Goal: Transaction & Acquisition: Download file/media

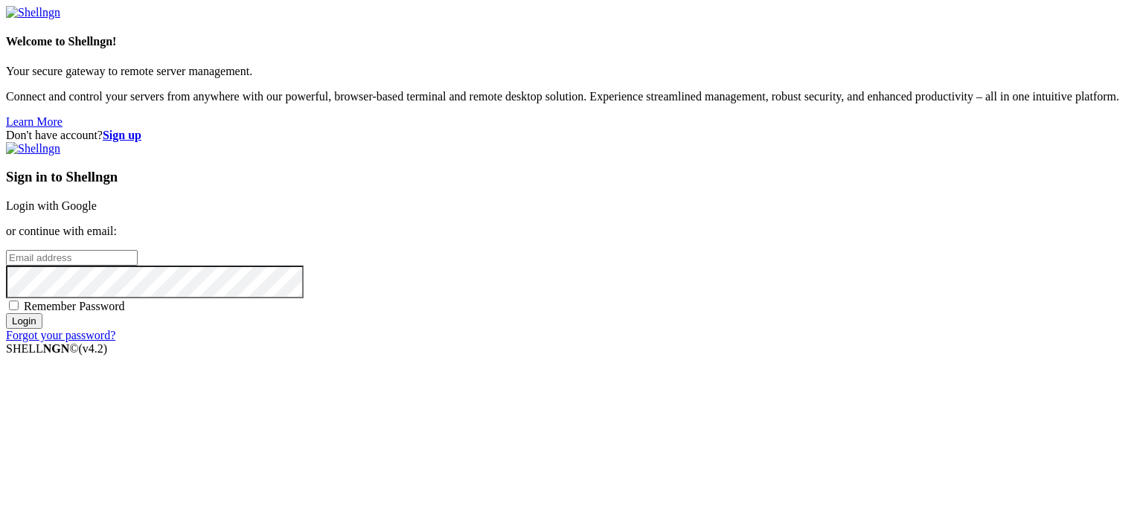
click at [97, 199] on link "Login with Google" at bounding box center [51, 205] width 91 height 13
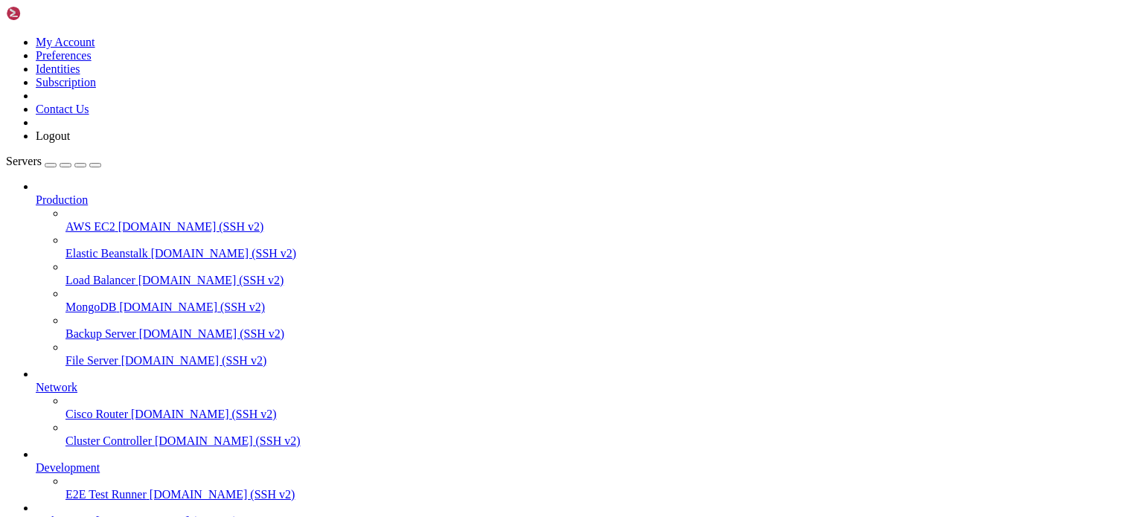
scroll to position [122, 0]
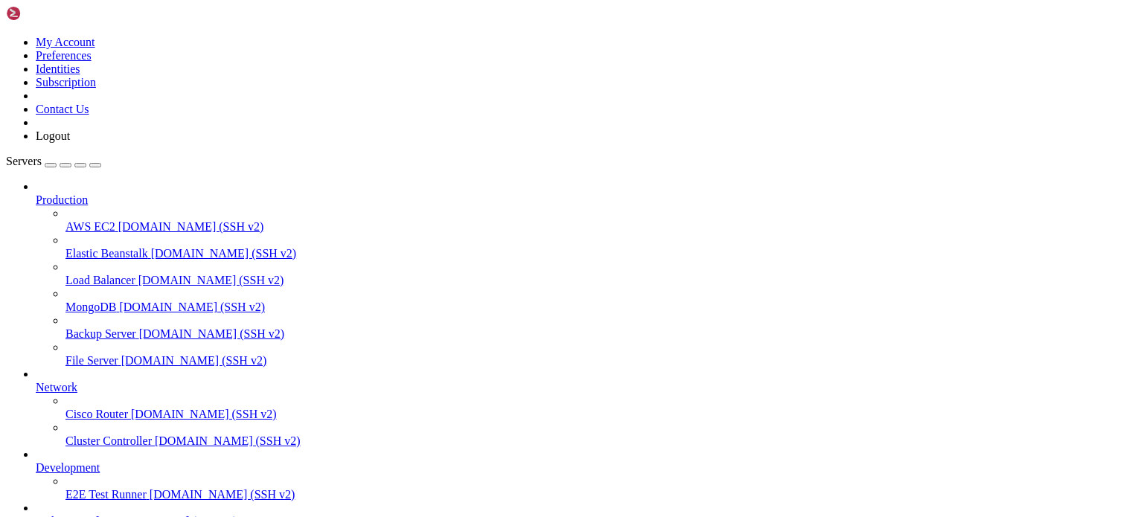
type input "/root/TIROAR"
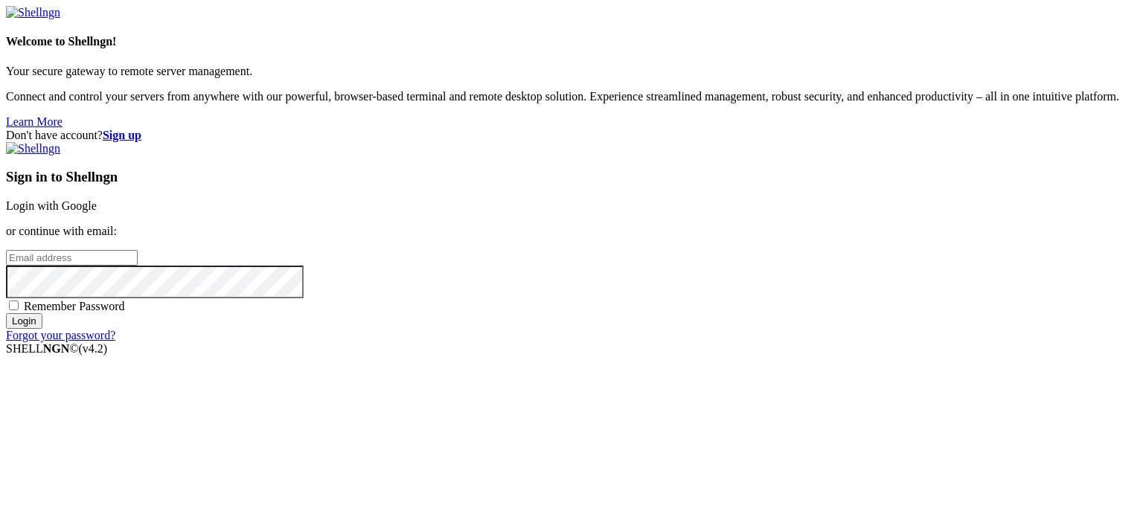
click at [97, 199] on link "Login with Google" at bounding box center [51, 205] width 91 height 13
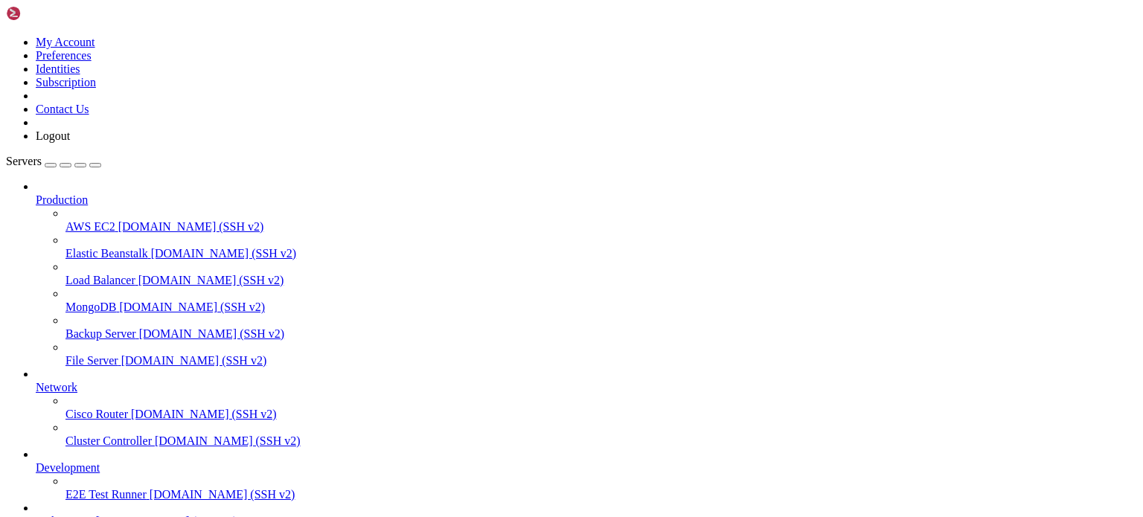
scroll to position [122, 0]
type input "/root/TIROAR"
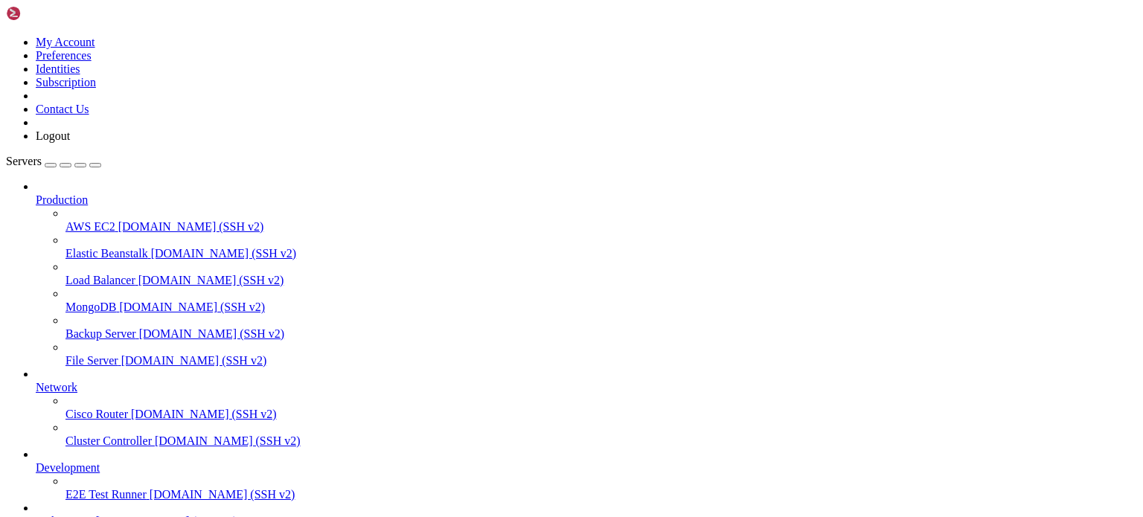
scroll to position [400, 0]
